Goal: Task Accomplishment & Management: Use online tool/utility

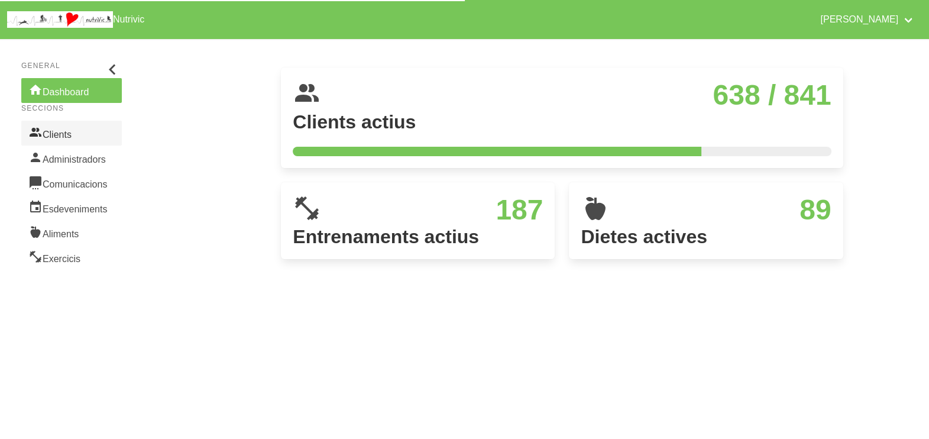
click at [55, 136] on link "Clients" at bounding box center [71, 133] width 101 height 25
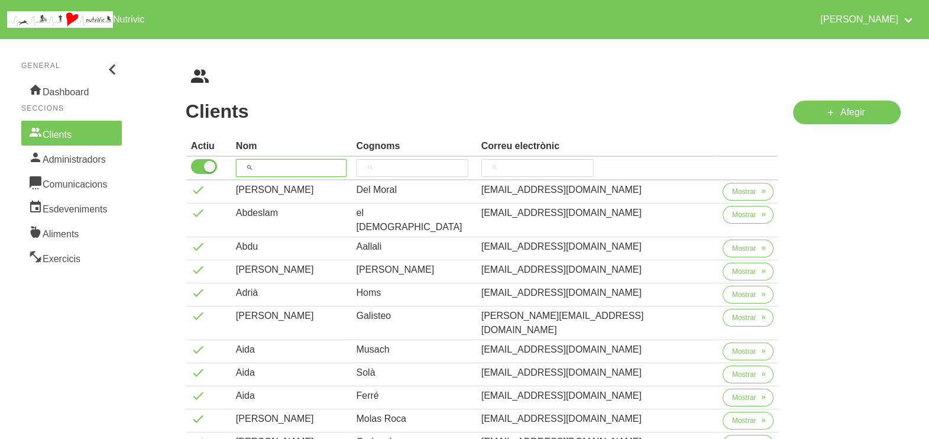
drag, startPoint x: 285, startPoint y: 166, endPoint x: 306, endPoint y: 118, distance: 53.0
click at [285, 166] on input "search" at bounding box center [291, 168] width 111 height 18
drag, startPoint x: 415, startPoint y: 171, endPoint x: 419, endPoint y: 157, distance: 14.1
click at [417, 170] on input "search" at bounding box center [412, 168] width 112 height 18
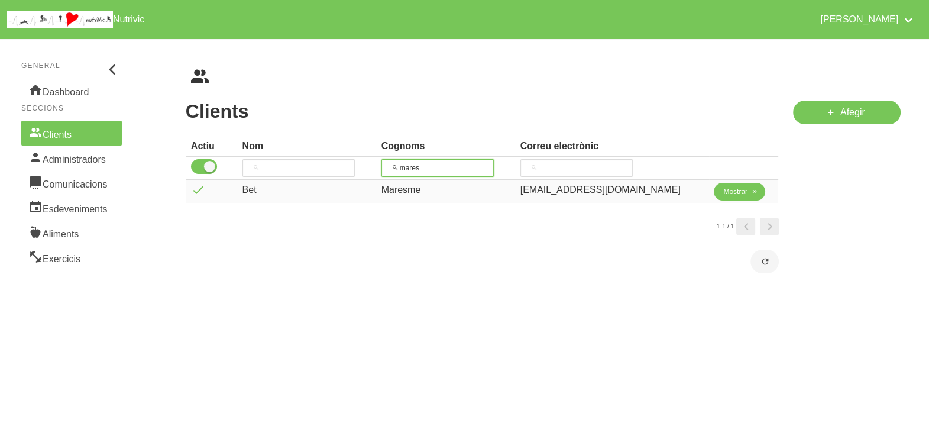
type input "mares"
click at [731, 193] on span "Mostrar" at bounding box center [736, 191] width 24 height 11
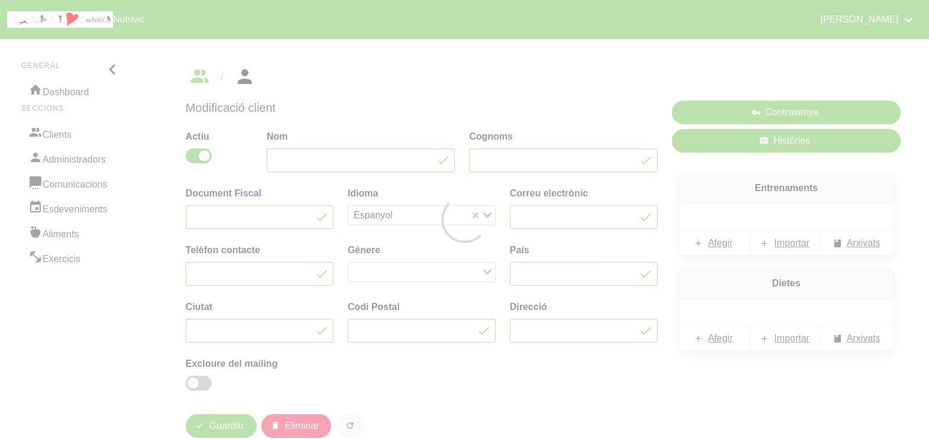
type input "Bet"
type input "Maresme"
type input "[EMAIL_ADDRESS][DOMAIN_NAME]"
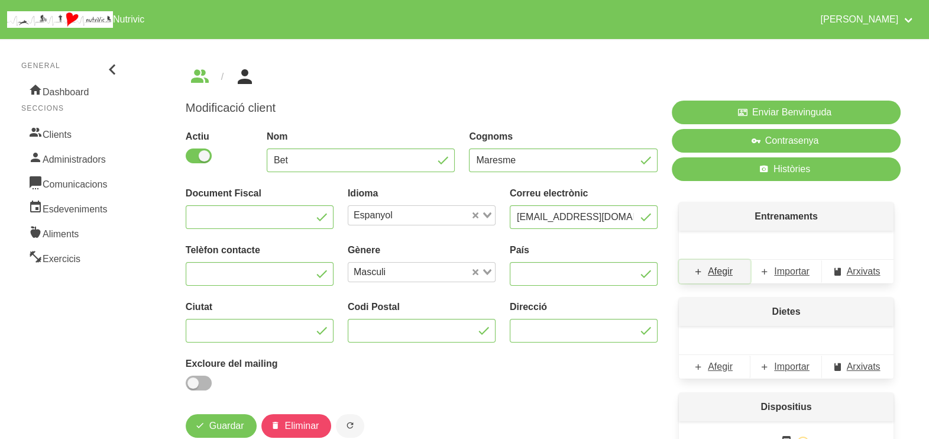
click at [724, 270] on span "Afegir" at bounding box center [720, 271] width 25 height 14
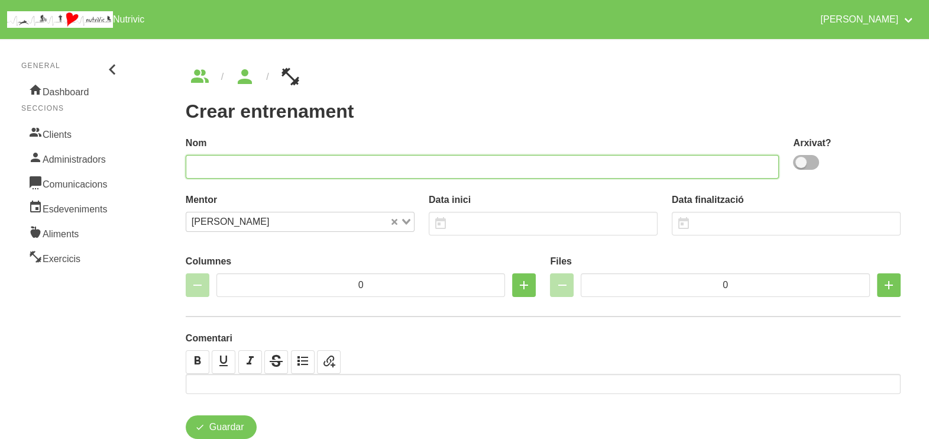
click at [513, 166] on input "text" at bounding box center [483, 167] width 594 height 24
type input "Bet Maresme 1"
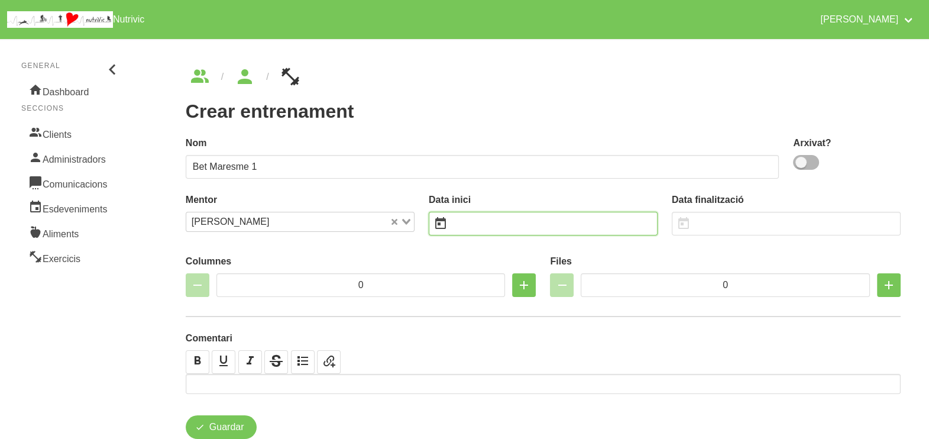
click at [464, 231] on input "text" at bounding box center [543, 224] width 229 height 24
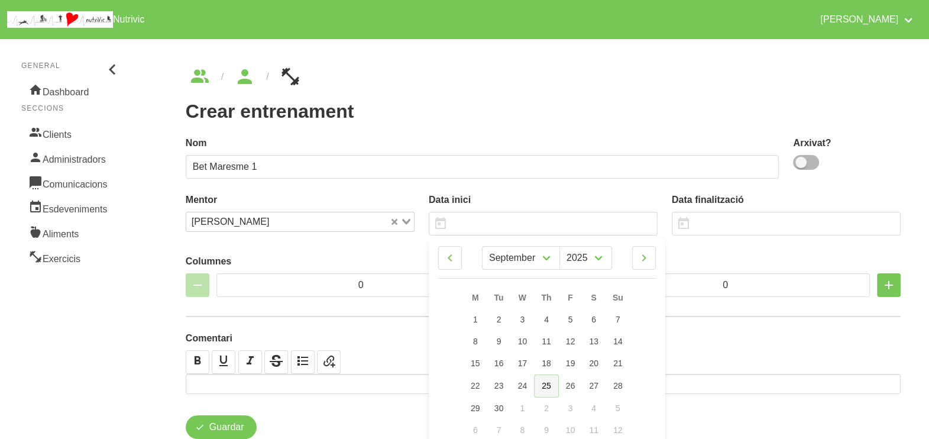
click at [550, 388] on span "25" at bounding box center [546, 385] width 9 height 9
type input "[DATE]"
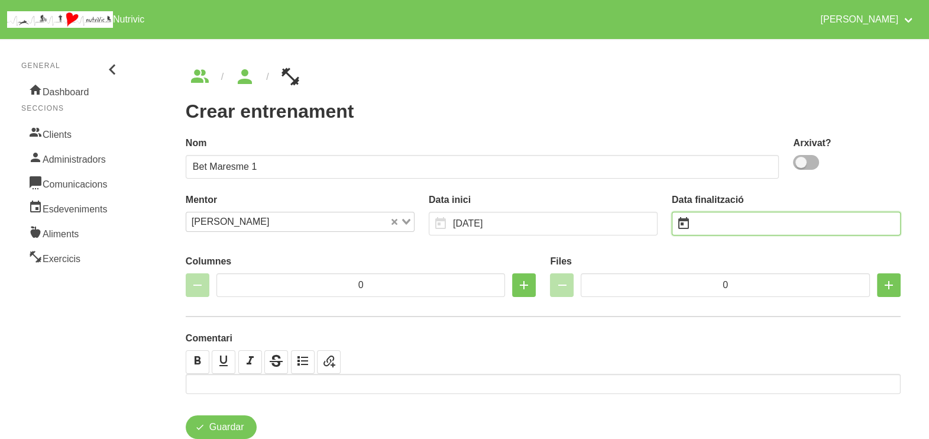
drag, startPoint x: 721, startPoint y: 217, endPoint x: 702, endPoint y: 212, distance: 19.5
click at [721, 217] on input "text" at bounding box center [786, 224] width 229 height 24
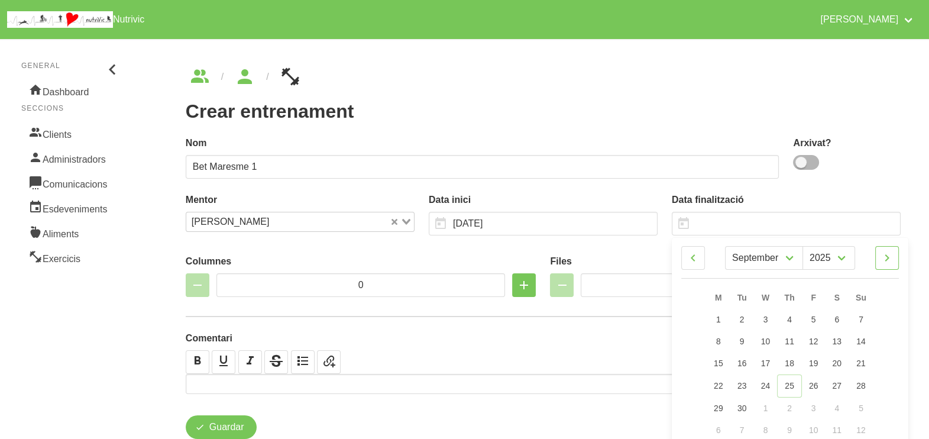
drag, startPoint x: 890, startPoint y: 253, endPoint x: 874, endPoint y: 292, distance: 42.2
click at [890, 252] on icon at bounding box center [887, 257] width 14 height 21
click at [891, 260] on icon at bounding box center [887, 257] width 14 height 21
select select "10"
click at [860, 338] on span "9" at bounding box center [861, 341] width 5 height 9
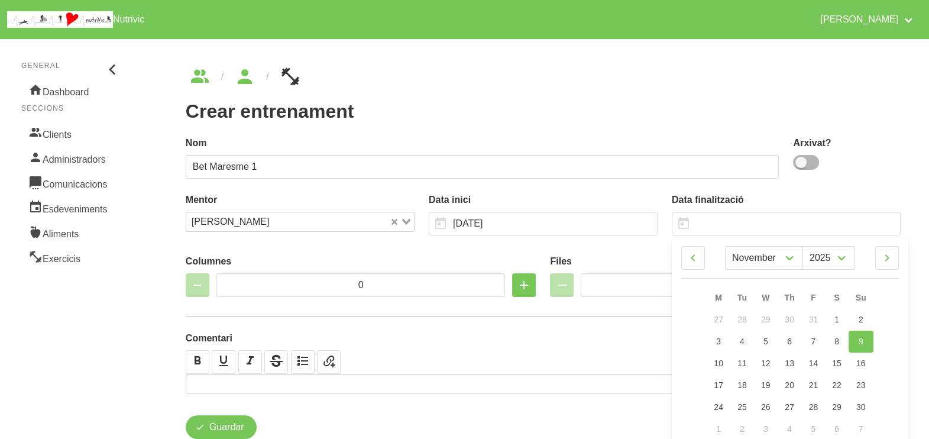
type input "[DATE]"
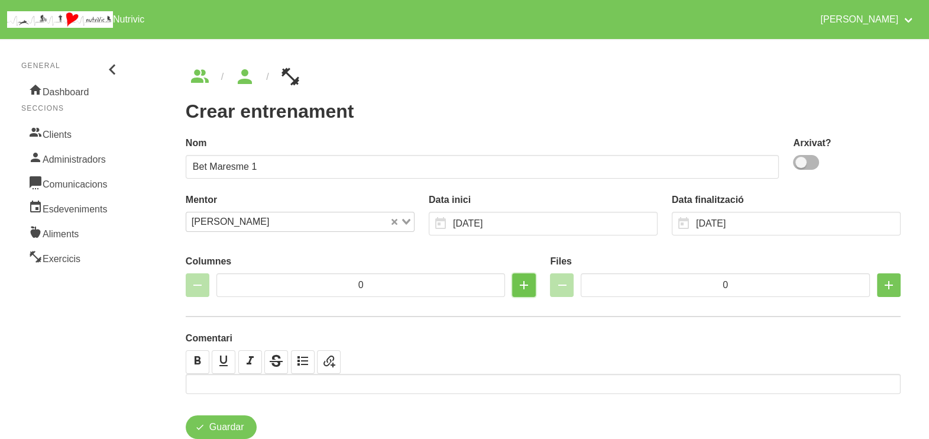
click at [525, 287] on icon "button" at bounding box center [524, 285] width 14 height 21
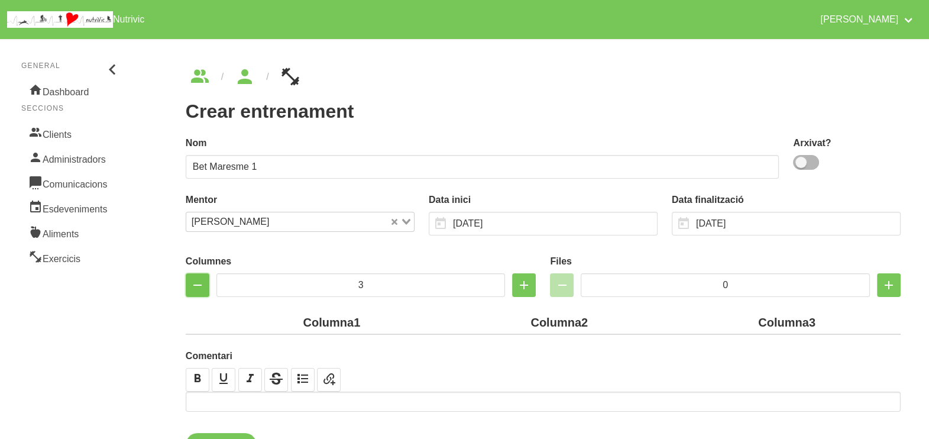
click at [191, 284] on icon "button" at bounding box center [198, 285] width 14 height 21
type input "2"
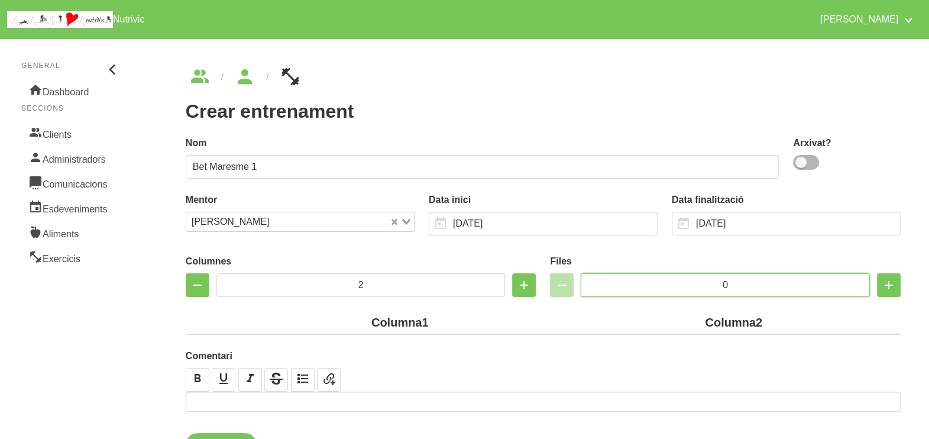
drag, startPoint x: 771, startPoint y: 279, endPoint x: 648, endPoint y: 279, distance: 122.5
click at [648, 279] on input "0" at bounding box center [725, 285] width 289 height 24
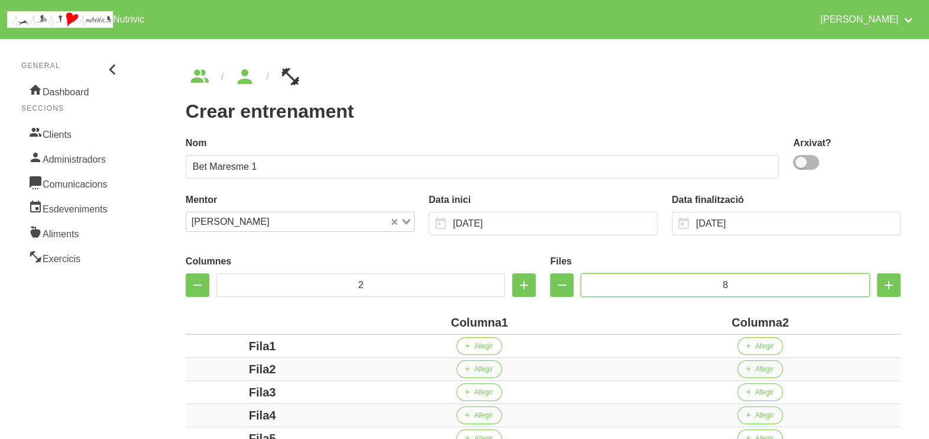
scroll to position [147, 0]
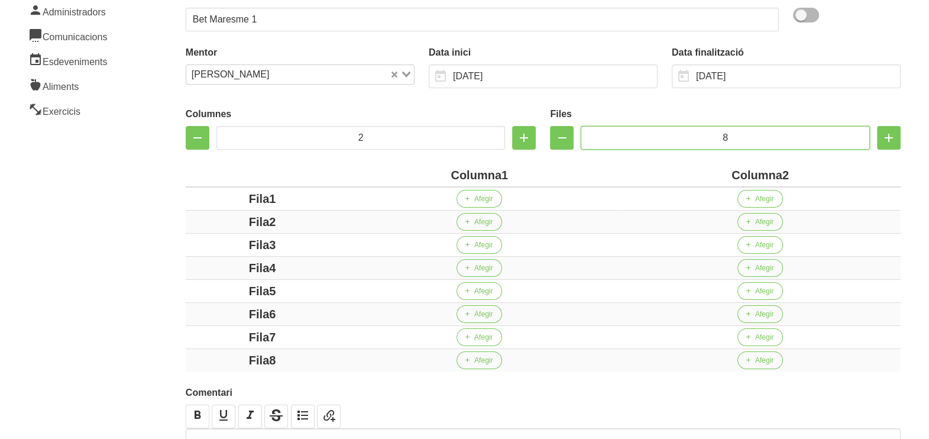
type input "8"
drag, startPoint x: 501, startPoint y: 174, endPoint x: 417, endPoint y: 175, distance: 84.0
click at [417, 175] on div "Columna1" at bounding box center [480, 175] width 272 height 18
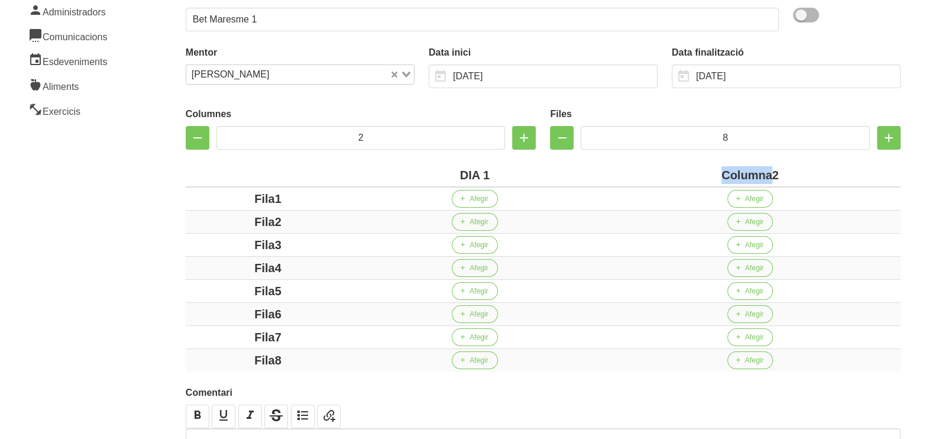
drag, startPoint x: 771, startPoint y: 172, endPoint x: 592, endPoint y: 172, distance: 179.3
click at [592, 172] on tr "DIA 1 Columna2" at bounding box center [543, 175] width 715 height 23
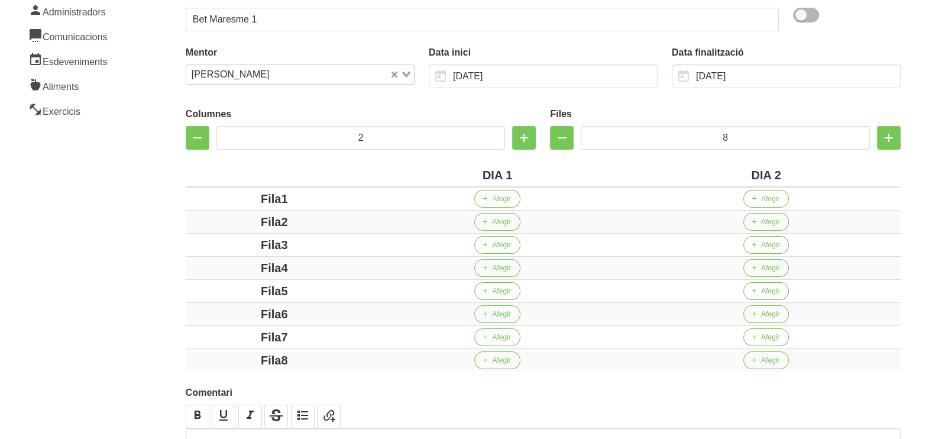
drag, startPoint x: 283, startPoint y: 195, endPoint x: 183, endPoint y: 195, distance: 99.4
click at [179, 195] on div "Columnes 2 Files 8 DIA 1 DIA 2 Fila1 Afegir Afegir Fila2 Afegir Afegir Fila3 Af…" at bounding box center [544, 236] width 730 height 283
drag, startPoint x: 280, startPoint y: 220, endPoint x: 198, endPoint y: 223, distance: 82.3
click at [189, 221] on td "Fila2" at bounding box center [274, 222] width 177 height 23
drag, startPoint x: 296, startPoint y: 243, endPoint x: 219, endPoint y: 242, distance: 77.5
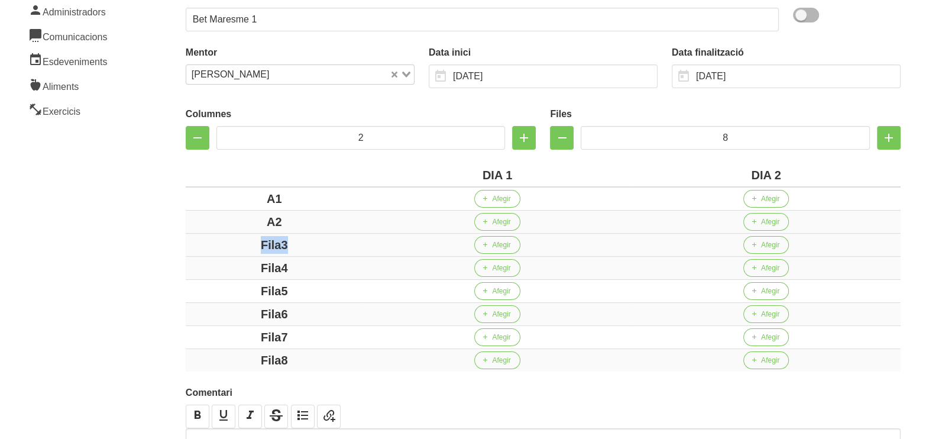
click at [217, 243] on div "Fila3" at bounding box center [275, 245] width 168 height 18
drag, startPoint x: 316, startPoint y: 270, endPoint x: 196, endPoint y: 270, distance: 119.5
click at [196, 270] on div "Fila4" at bounding box center [275, 268] width 168 height 18
drag, startPoint x: 308, startPoint y: 286, endPoint x: 217, endPoint y: 283, distance: 91.2
click at [217, 283] on div "Fila5" at bounding box center [275, 291] width 168 height 18
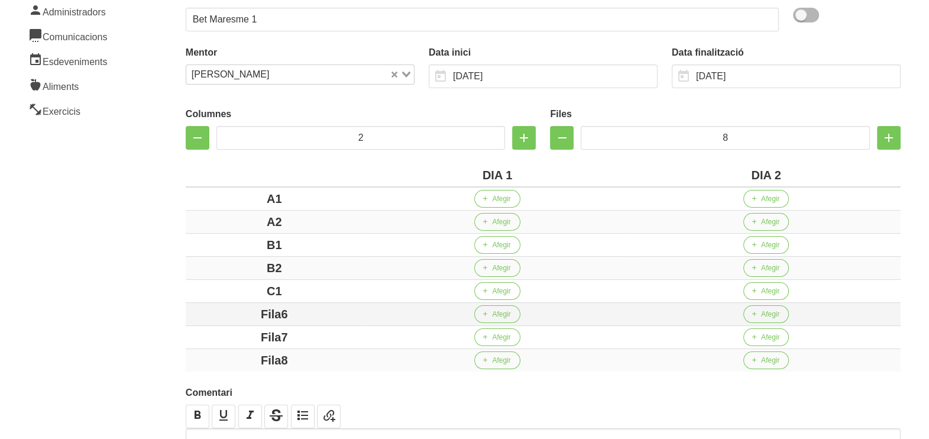
drag, startPoint x: 305, startPoint y: 308, endPoint x: 195, endPoint y: 308, distance: 110.0
click at [195, 308] on div "Fila6" at bounding box center [275, 314] width 168 height 18
click at [192, 333] on div "Fila7" at bounding box center [275, 337] width 168 height 18
click at [121, 359] on section "General Dashboard Seccions Clients Administradors Comunicacions Esdeveniments A…" at bounding box center [465, 207] width 944 height 644
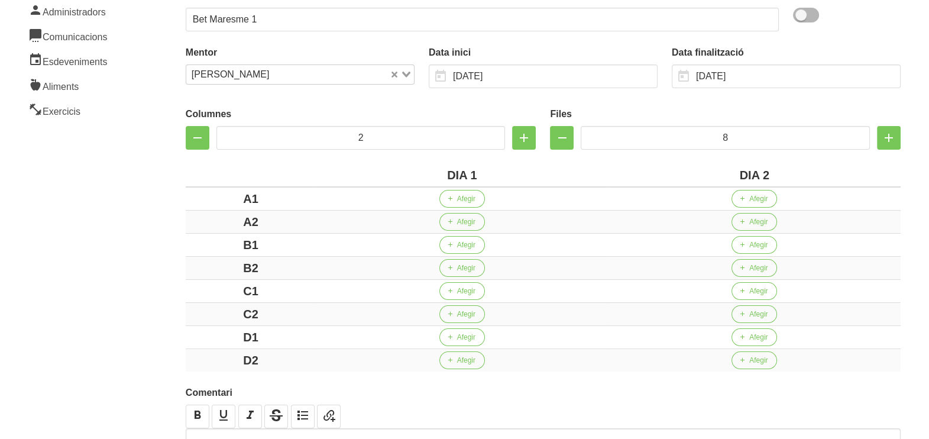
click at [96, 336] on aside "General Dashboard Seccions Clients Administradors Comunicacions Esdeveniments A…" at bounding box center [71, 207] width 157 height 644
